Goal: Information Seeking & Learning: Learn about a topic

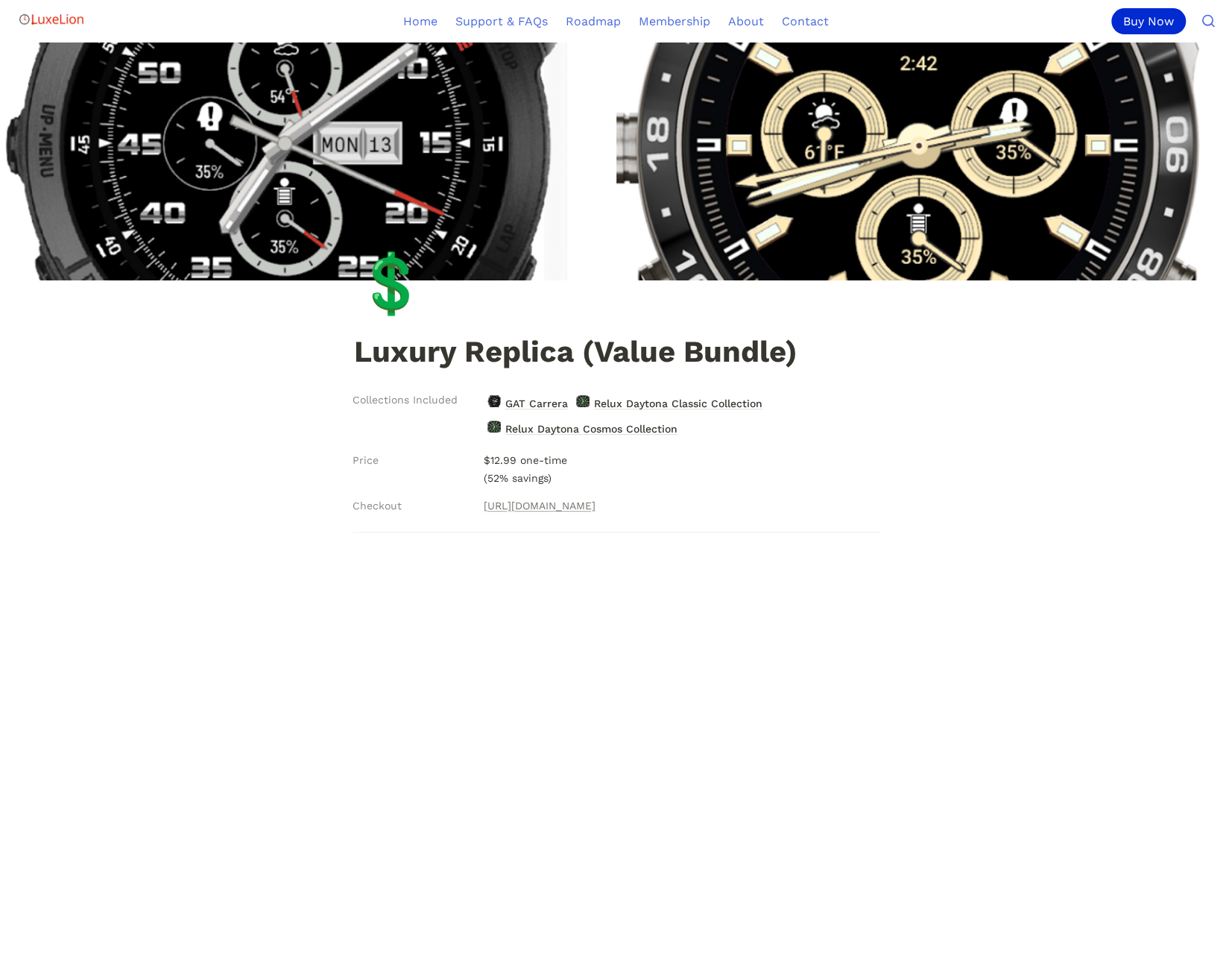
scroll to position [54, 0]
click at [542, 400] on span "GAT Carrera" at bounding box center [536, 403] width 65 height 19
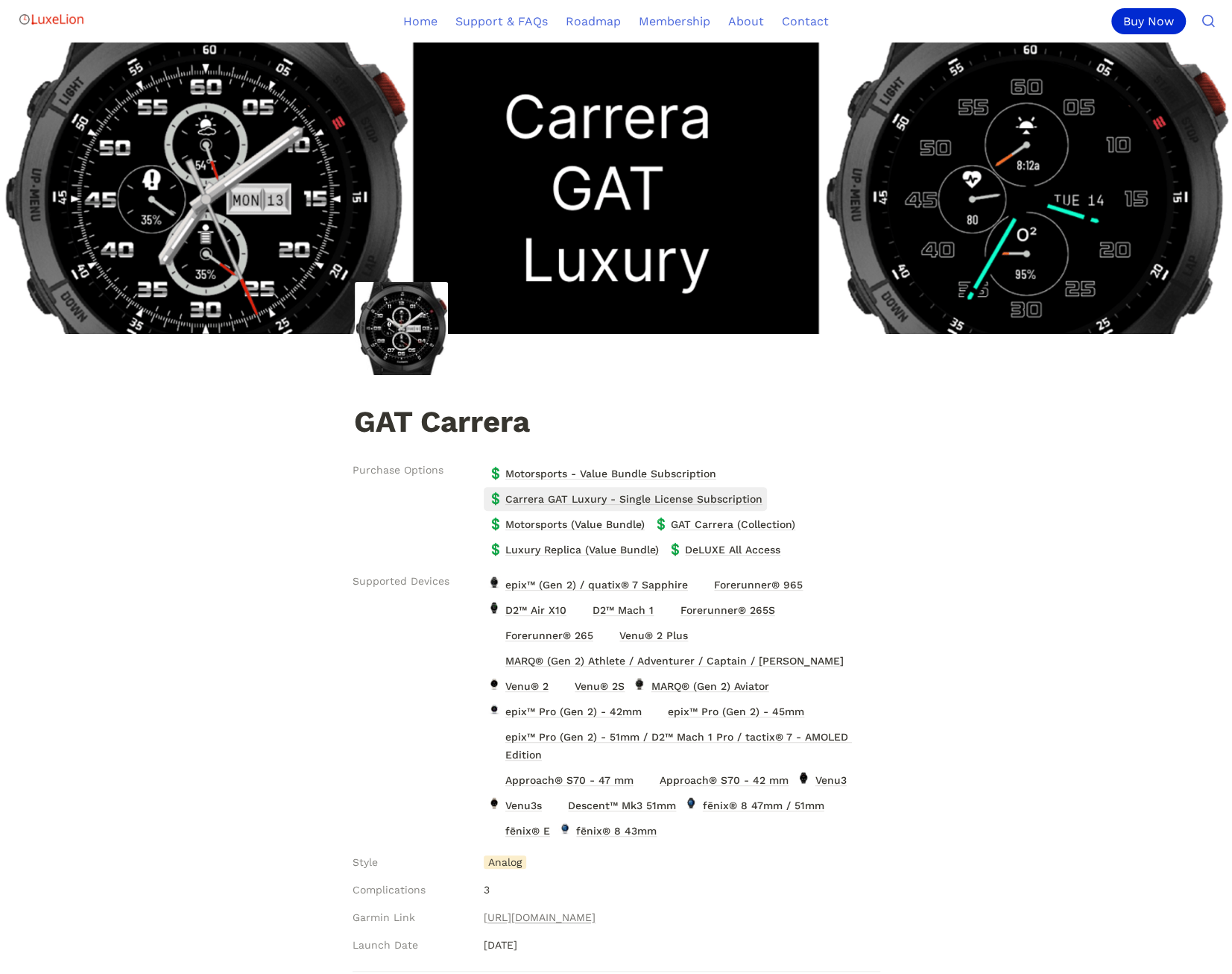
click at [715, 497] on span "Carrera GAT Luxury - Single License Subscription" at bounding box center [633, 499] width 260 height 19
click at [764, 517] on span "GAT Carrera (Collection)" at bounding box center [732, 524] width 128 height 19
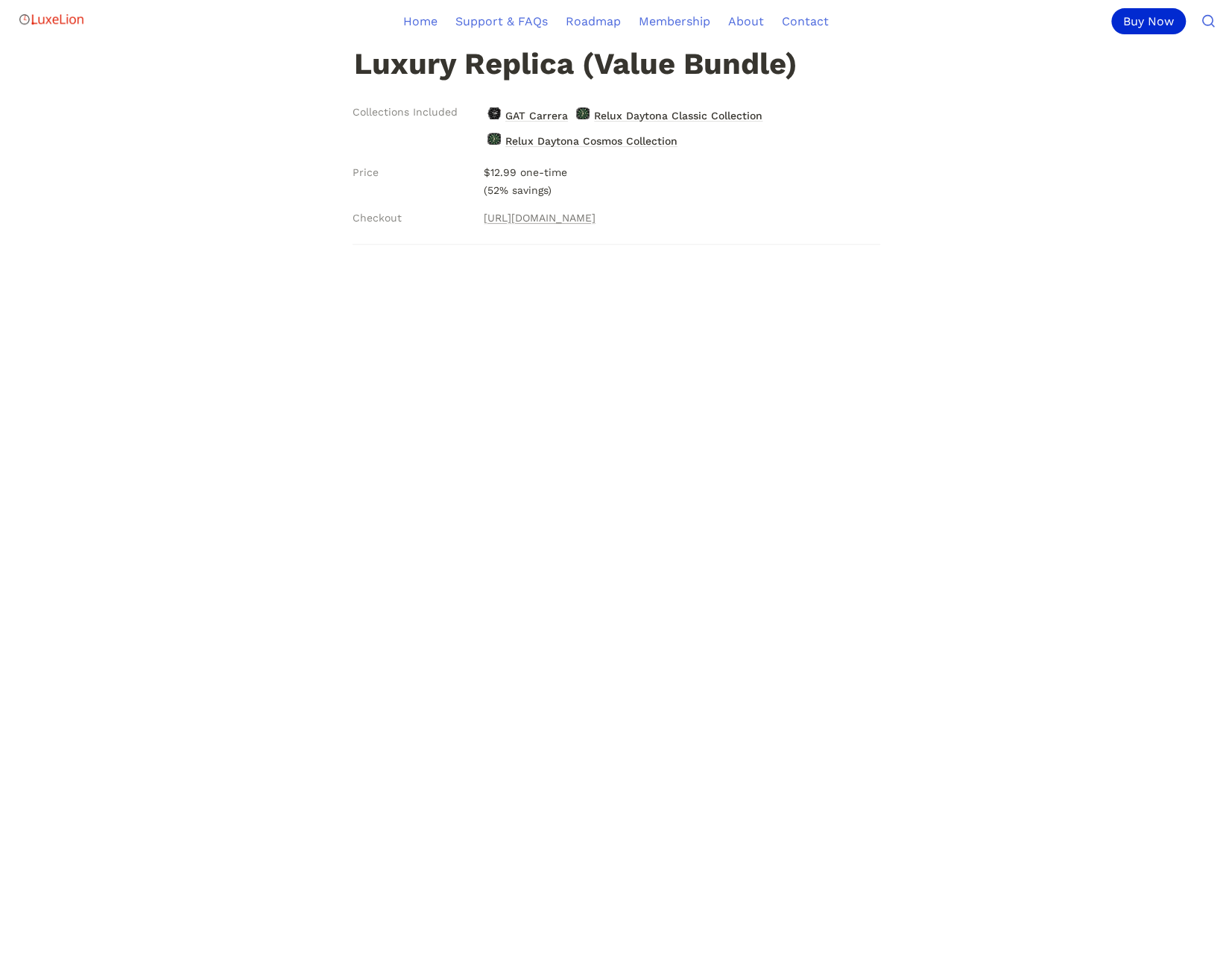
scroll to position [310, 0]
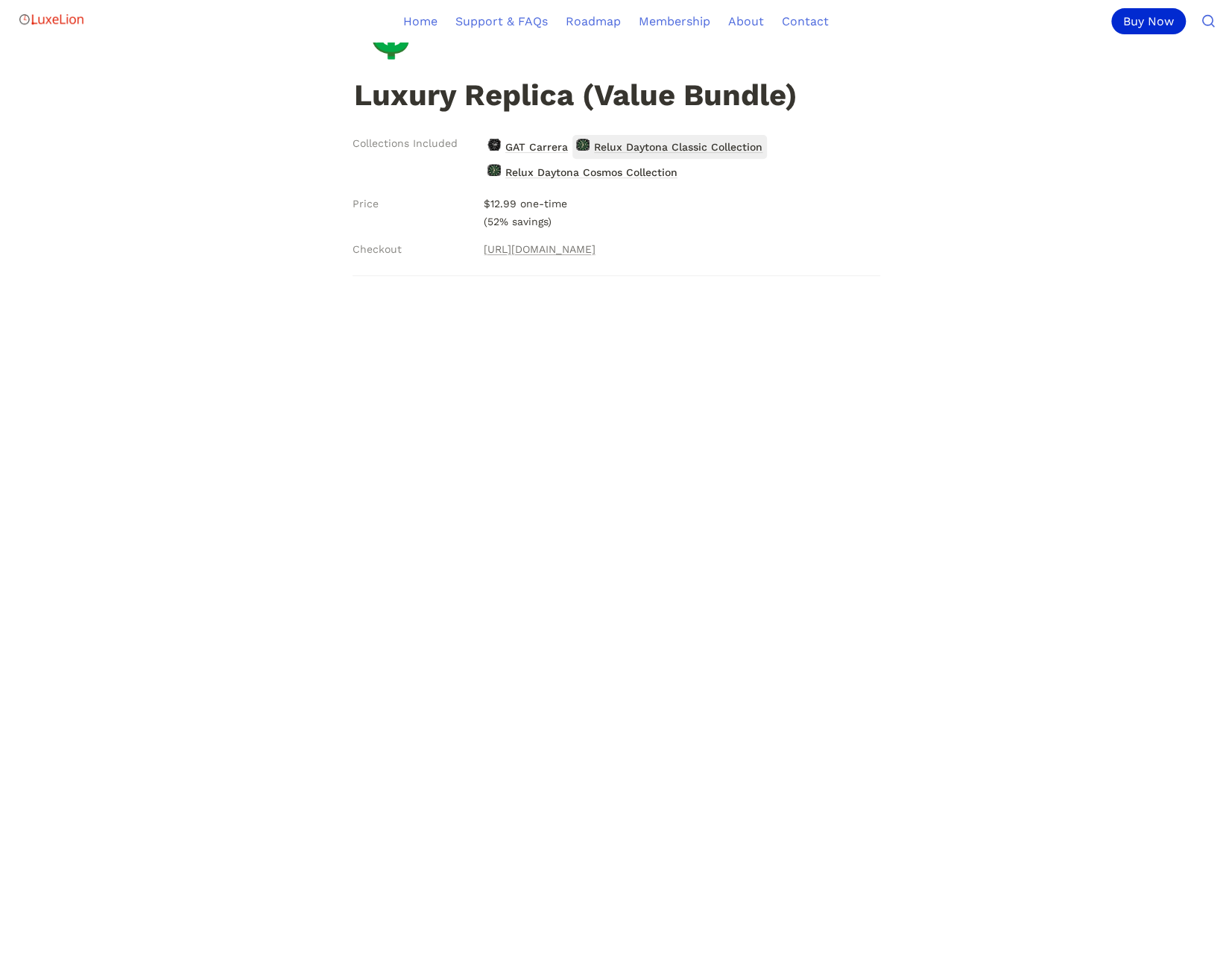
click at [654, 150] on span "Relux Daytona Classic Collection" at bounding box center [678, 147] width 171 height 19
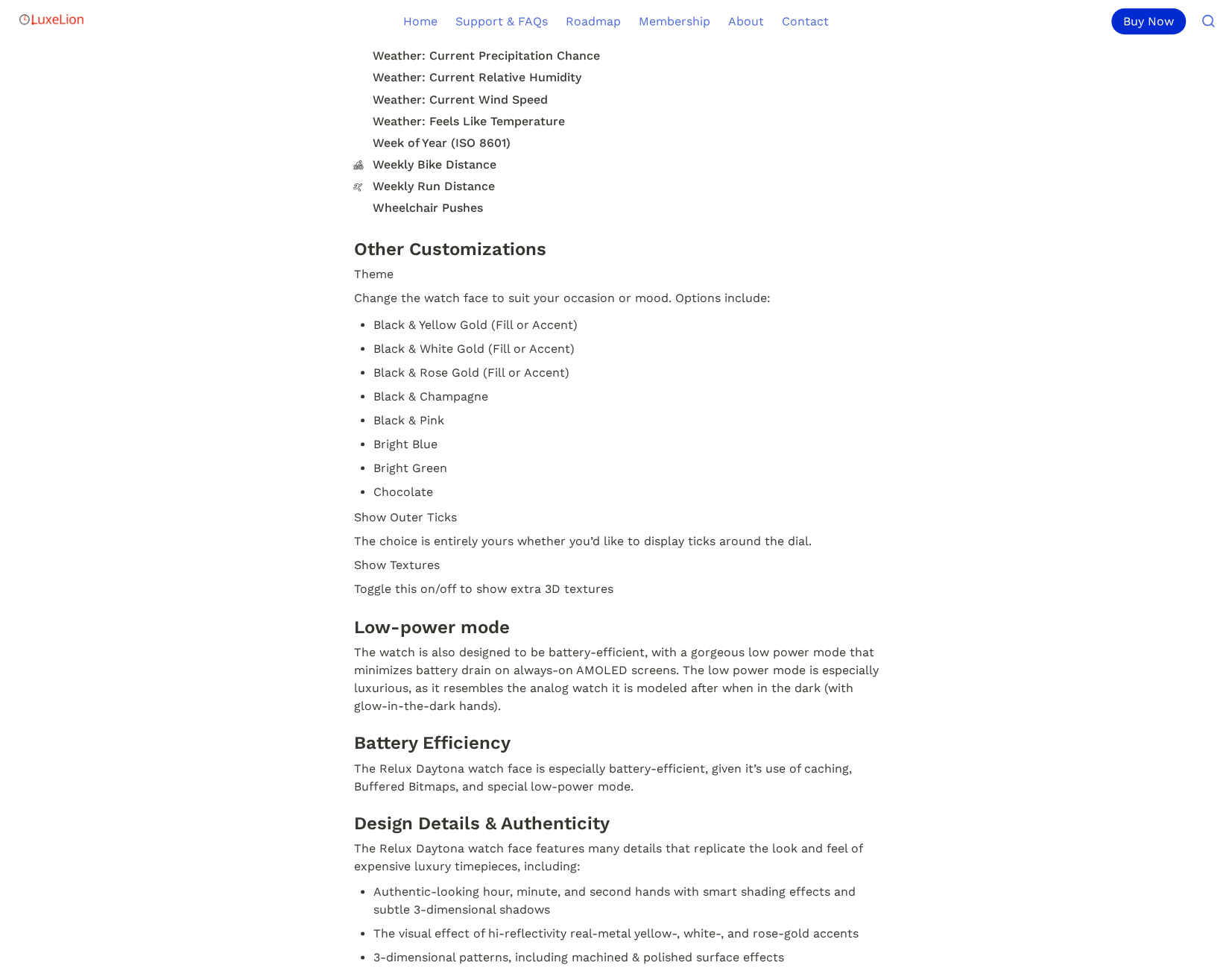
scroll to position [4343, 0]
